Goal: Information Seeking & Learning: Find specific fact

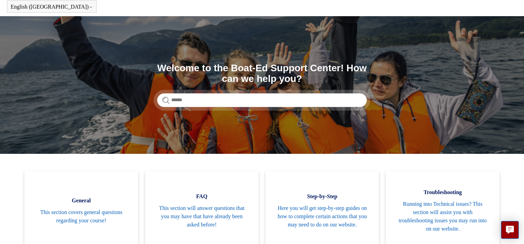
scroll to position [55, 0]
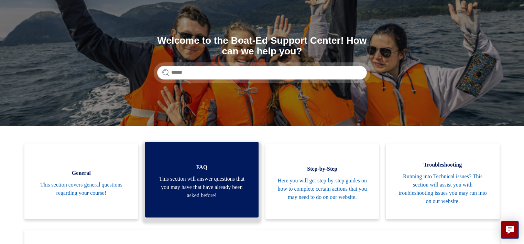
click at [214, 183] on span "This section will answer questions that you may have that have already been ask…" at bounding box center [201, 187] width 93 height 25
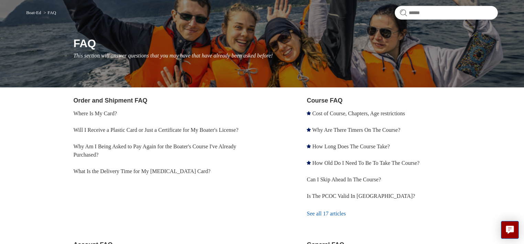
scroll to position [27, 0]
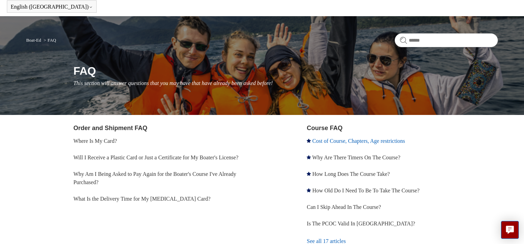
click at [348, 139] on link "Cost of Course, Chapters, Age restrictions" at bounding box center [358, 141] width 93 height 6
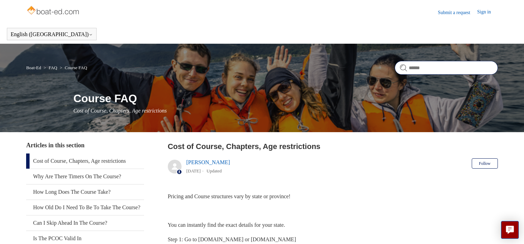
click at [419, 68] on input "Search" at bounding box center [445, 68] width 103 height 14
type input "**********"
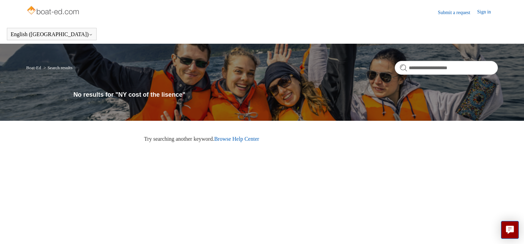
click at [258, 139] on link "Browse Help Center" at bounding box center [236, 139] width 45 height 6
